Goal: Transaction & Acquisition: Purchase product/service

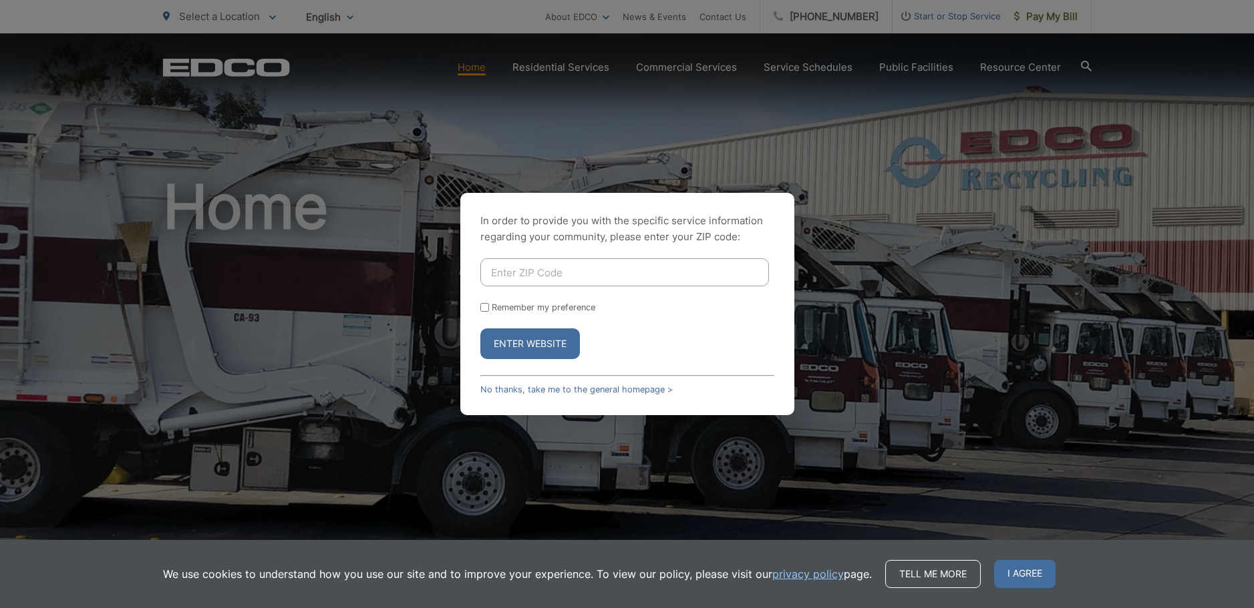
click at [545, 273] on input "Enter ZIP Code" at bounding box center [624, 272] width 289 height 28
click at [522, 344] on button "Enter Website" at bounding box center [530, 344] width 100 height 31
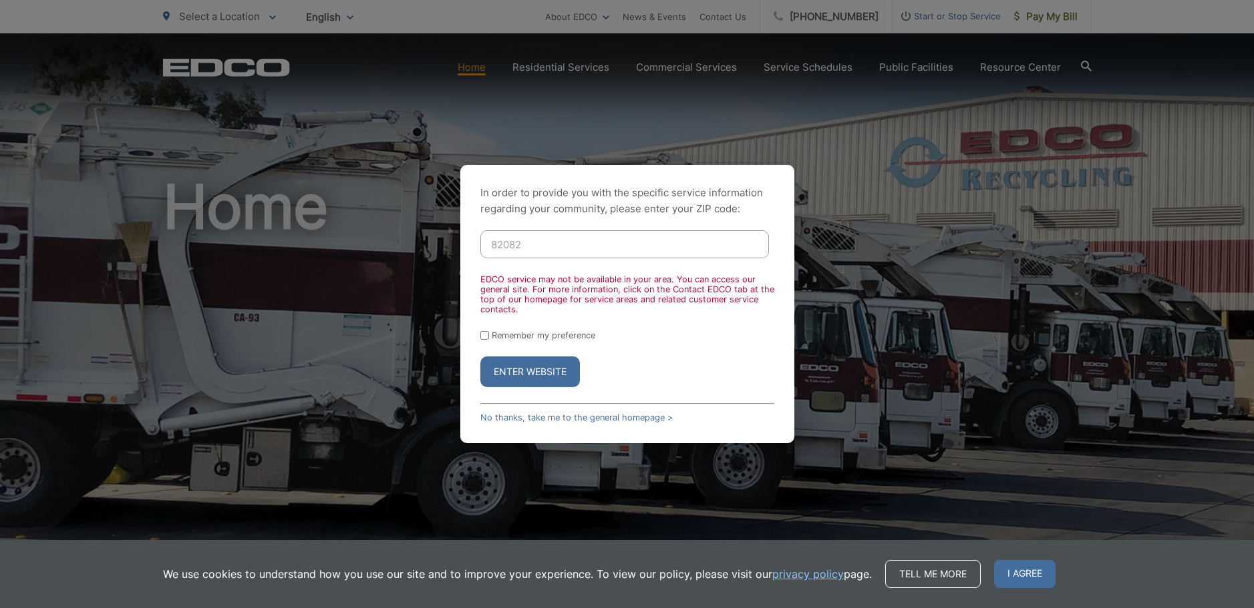
click at [496, 244] on input "82082" at bounding box center [624, 244] width 289 height 28
type input "92082"
click at [482, 337] on input "Remember my preference" at bounding box center [484, 335] width 9 height 9
checkbox input "true"
click at [510, 362] on button "Enter Website" at bounding box center [530, 372] width 100 height 31
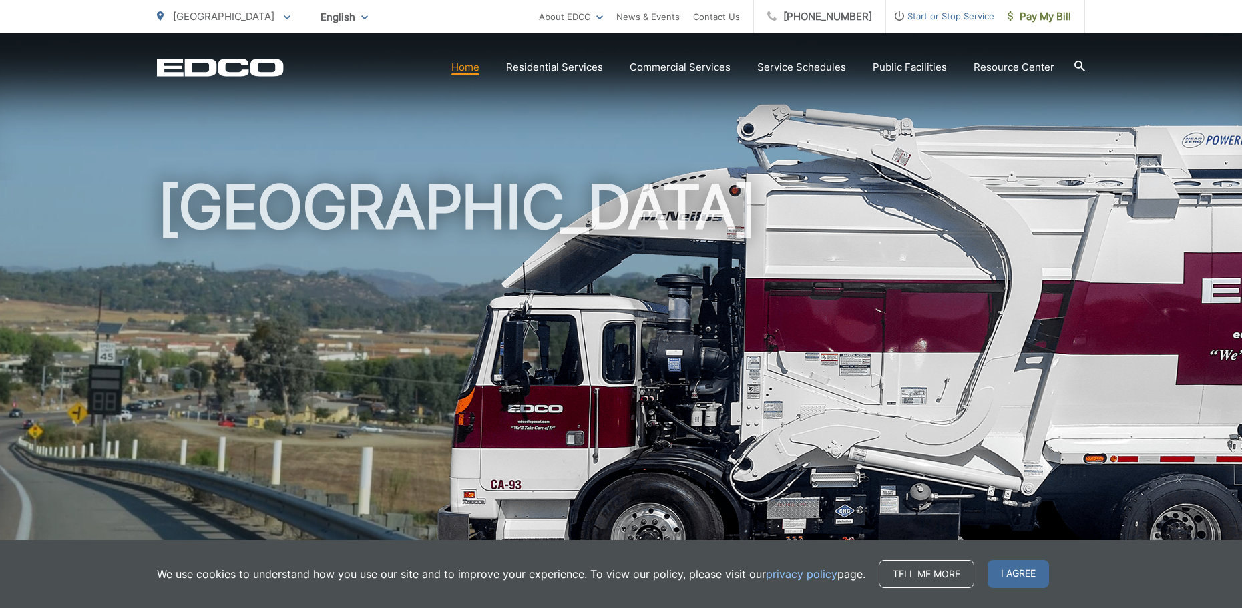
click at [472, 67] on link "Home" at bounding box center [466, 67] width 28 height 16
click at [1051, 17] on span "Pay My Bill" at bounding box center [1039, 17] width 63 height 16
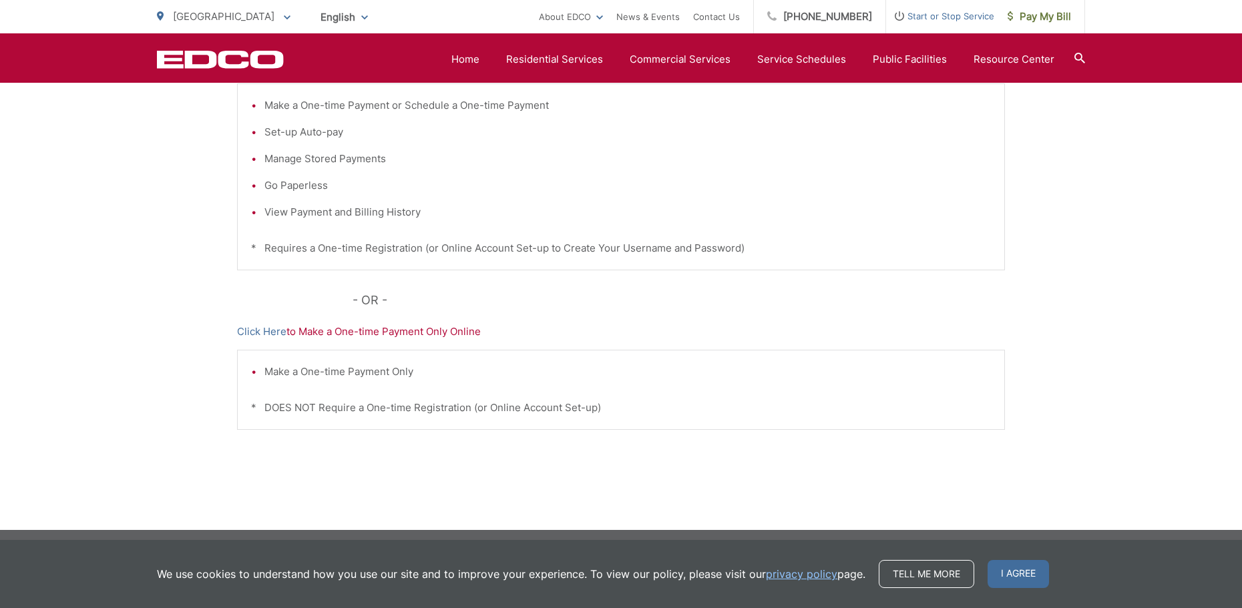
scroll to position [341, 0]
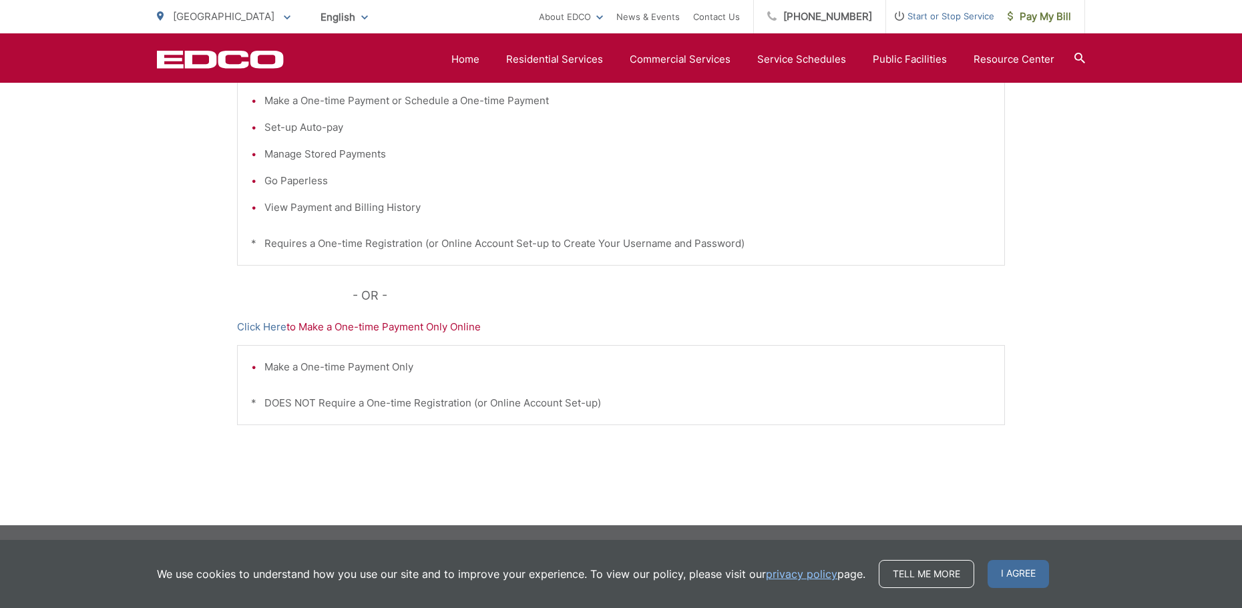
click at [401, 331] on p "Click Here to Make a One-time Payment Only Online" at bounding box center [621, 327] width 768 height 16
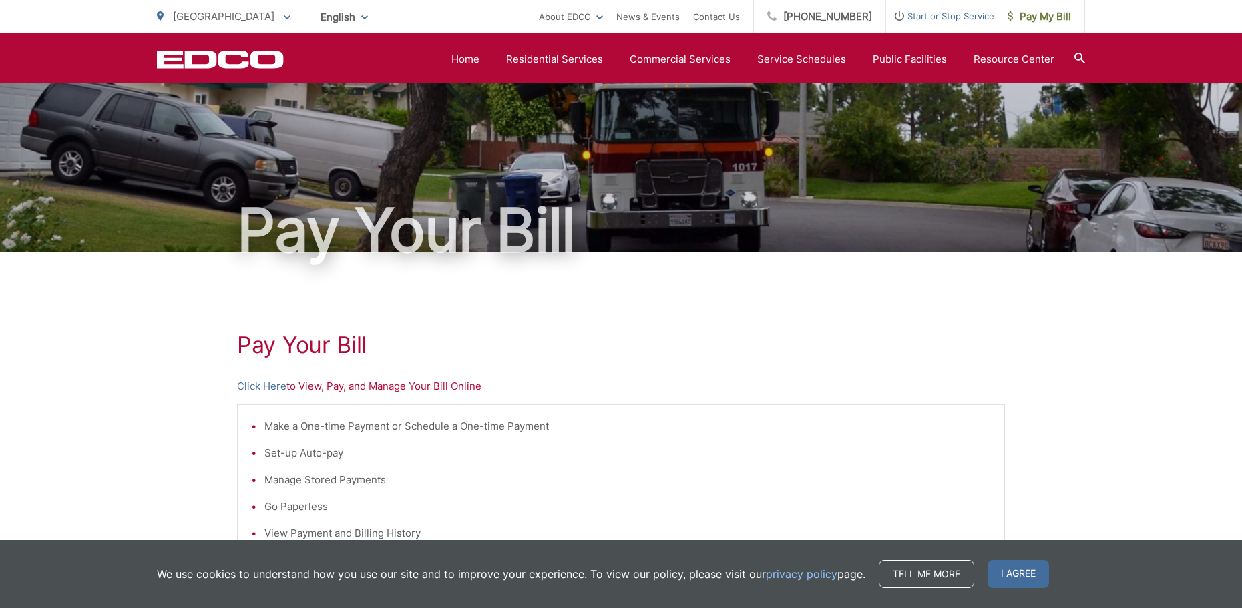
scroll to position [0, 0]
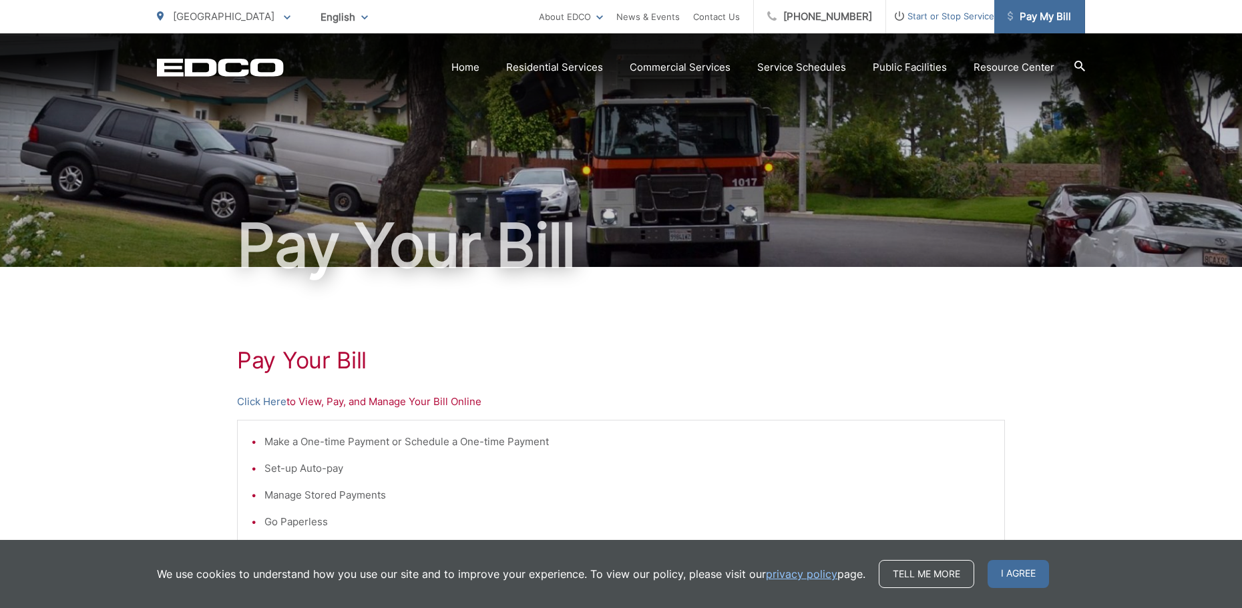
click at [1057, 19] on span "Pay My Bill" at bounding box center [1039, 17] width 63 height 16
click at [1043, 19] on span "Pay My Bill" at bounding box center [1039, 17] width 63 height 16
click at [1026, 18] on span "Pay My Bill" at bounding box center [1039, 17] width 63 height 16
